Goal: Task Accomplishment & Management: Use online tool/utility

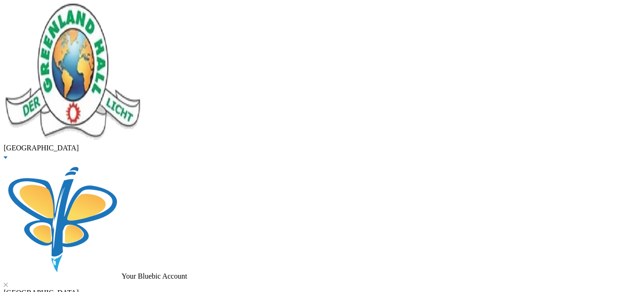
scroll to position [27, 0]
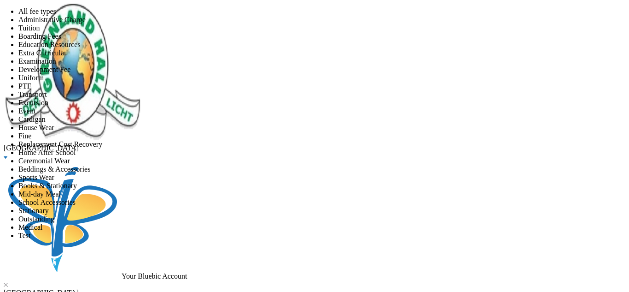
click at [66, 57] on span "Extra Curricular" at bounding box center [42, 53] width 48 height 8
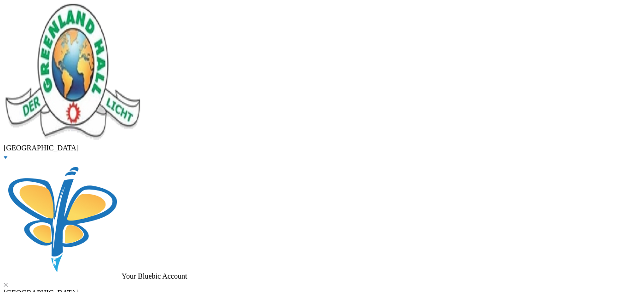
scroll to position [17, 0]
